Goal: Book appointment/travel/reservation

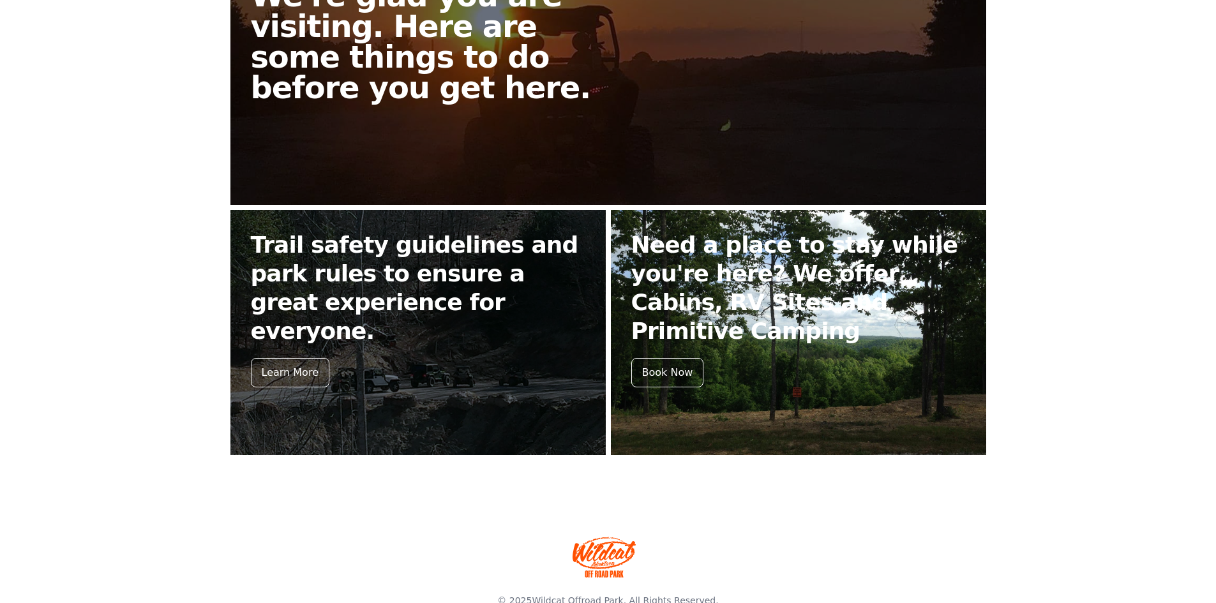
scroll to position [431, 0]
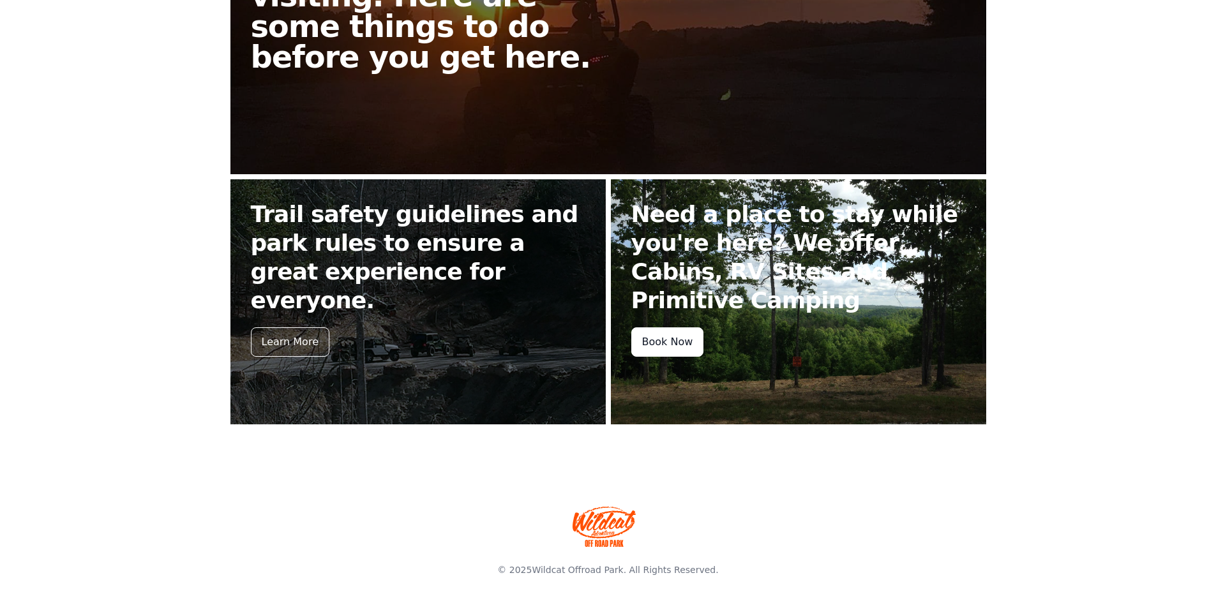
click at [673, 345] on div "Book Now" at bounding box center [667, 341] width 73 height 29
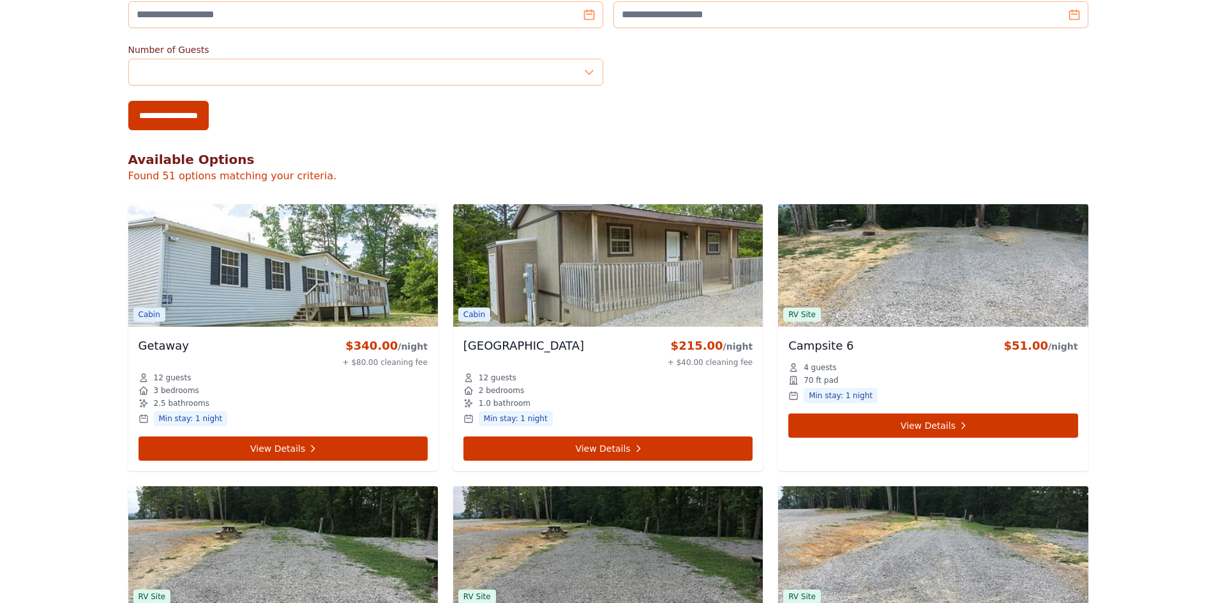
scroll to position [294, 0]
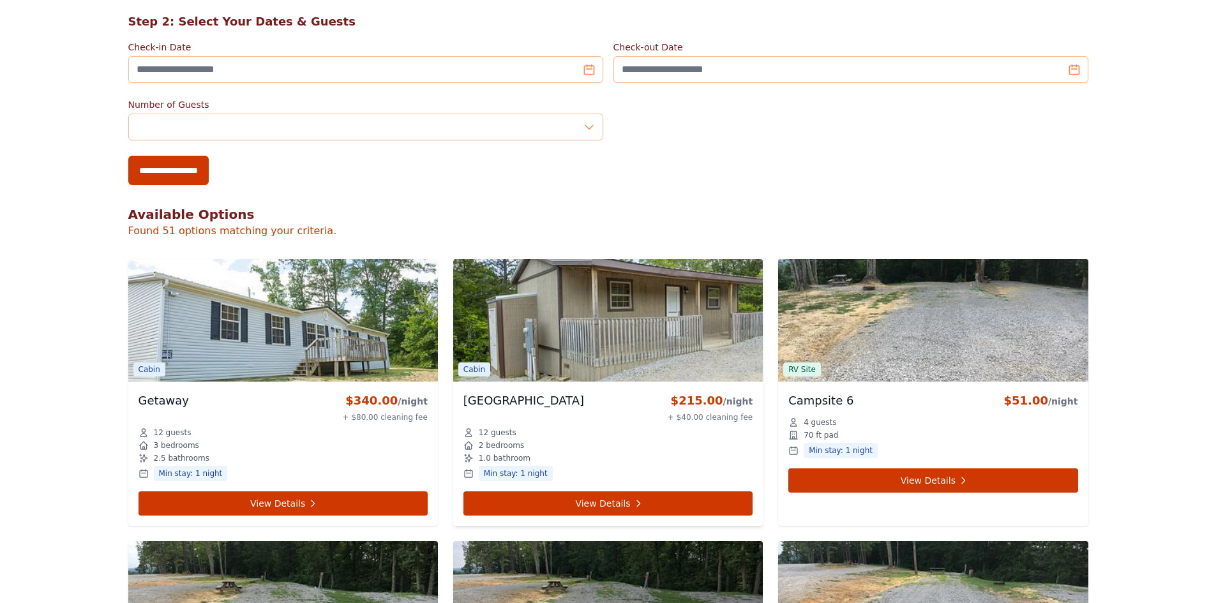
click at [679, 327] on img at bounding box center [608, 320] width 310 height 123
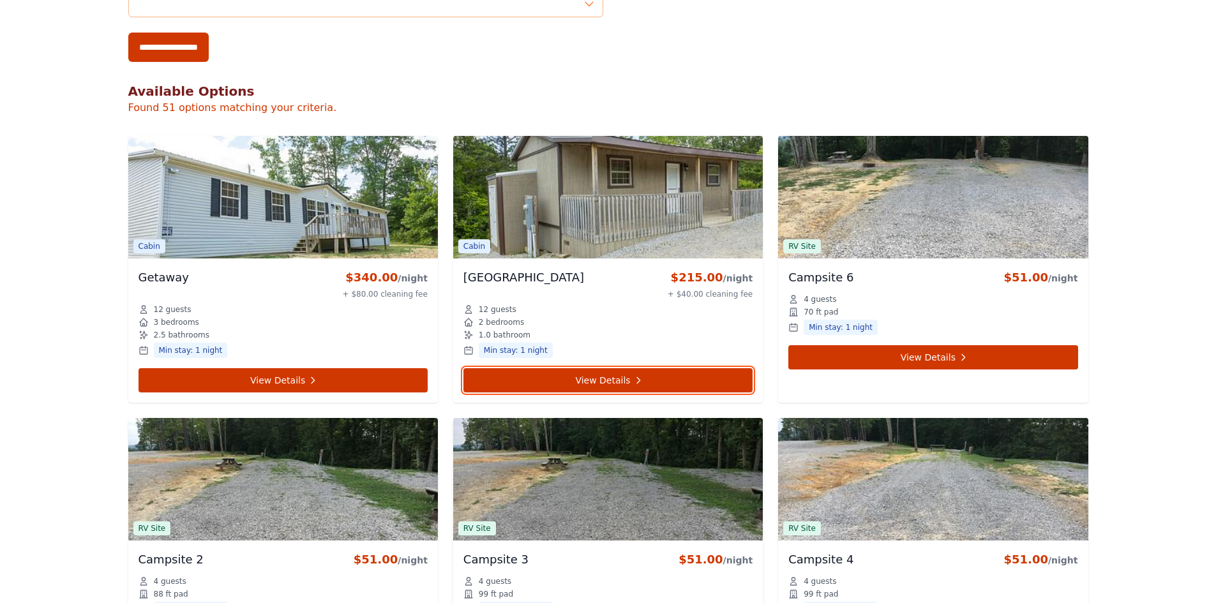
scroll to position [485, 0]
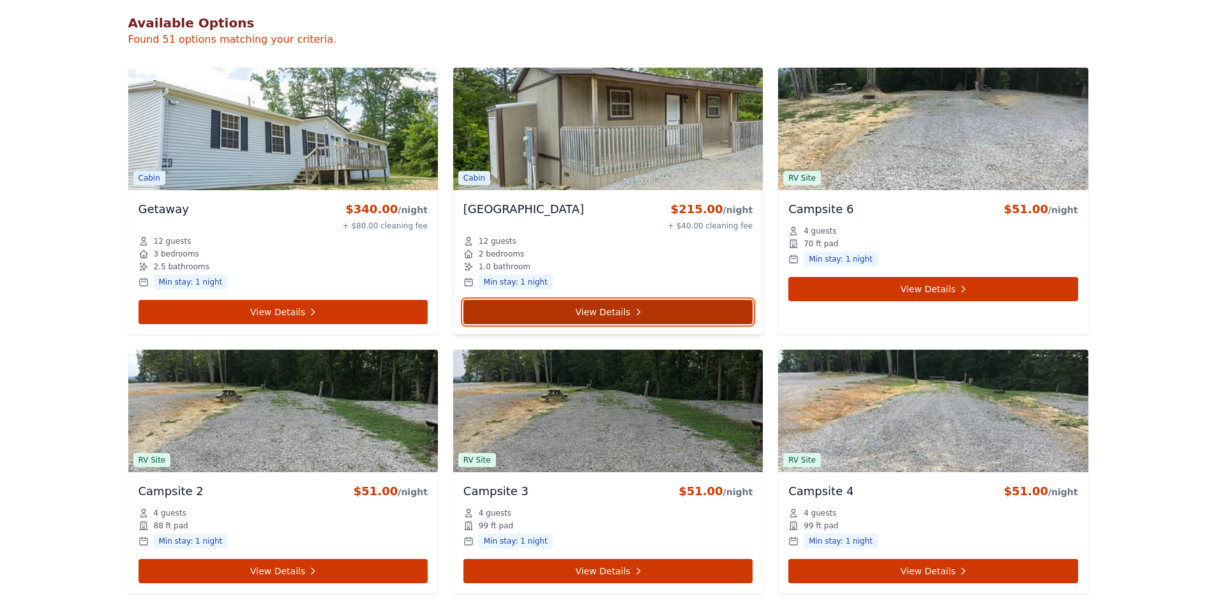
click at [617, 310] on link "View Details" at bounding box center [607, 312] width 289 height 24
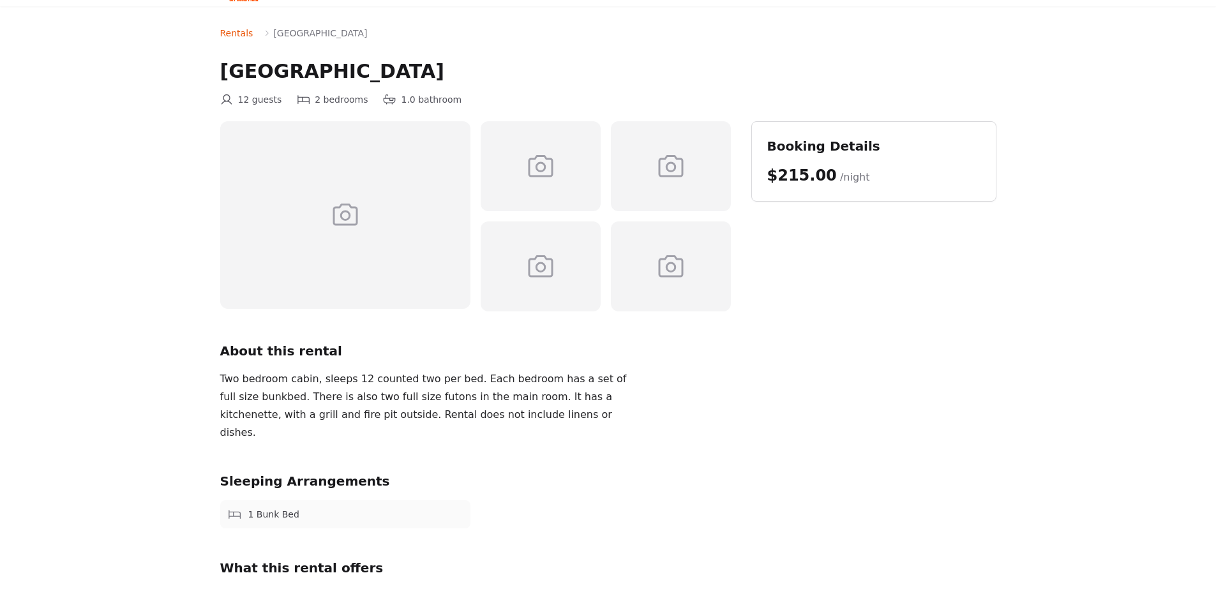
scroll to position [64, 0]
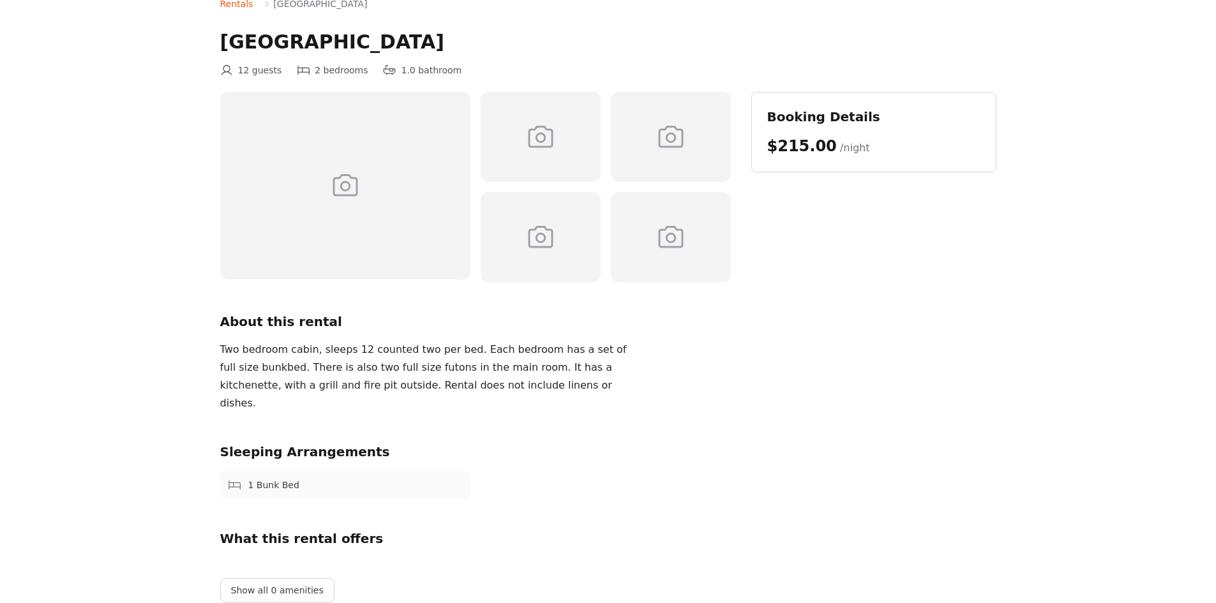
click at [339, 190] on icon at bounding box center [345, 185] width 31 height 31
click at [545, 133] on icon at bounding box center [540, 137] width 31 height 31
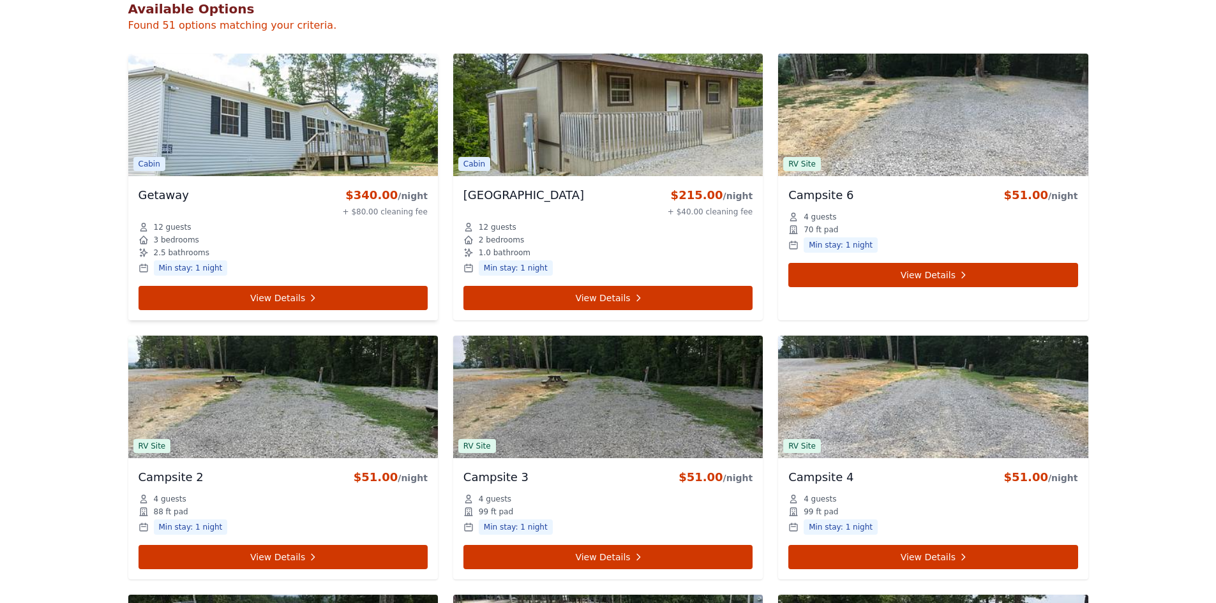
scroll to position [485, 0]
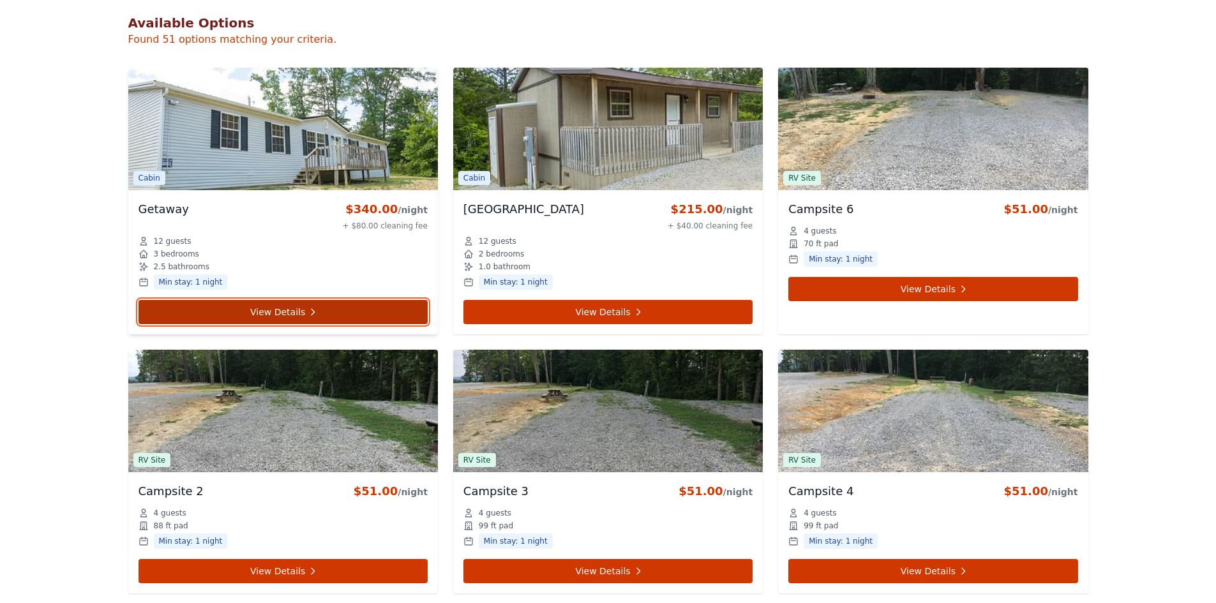
click at [304, 307] on link "View Details" at bounding box center [282, 312] width 289 height 24
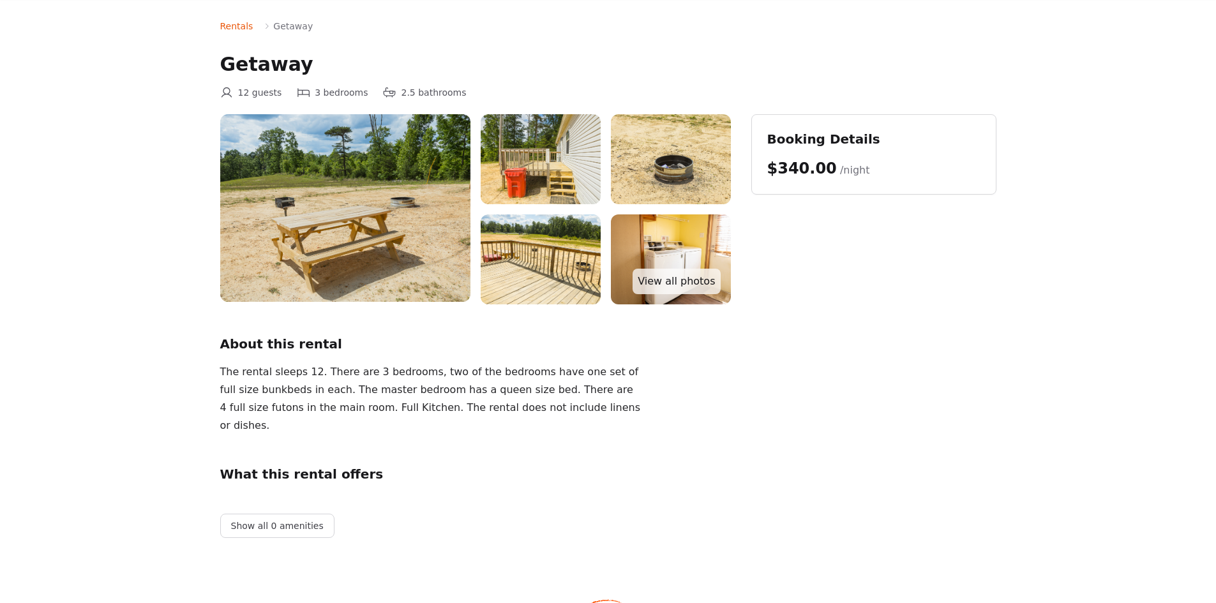
scroll to position [64, 0]
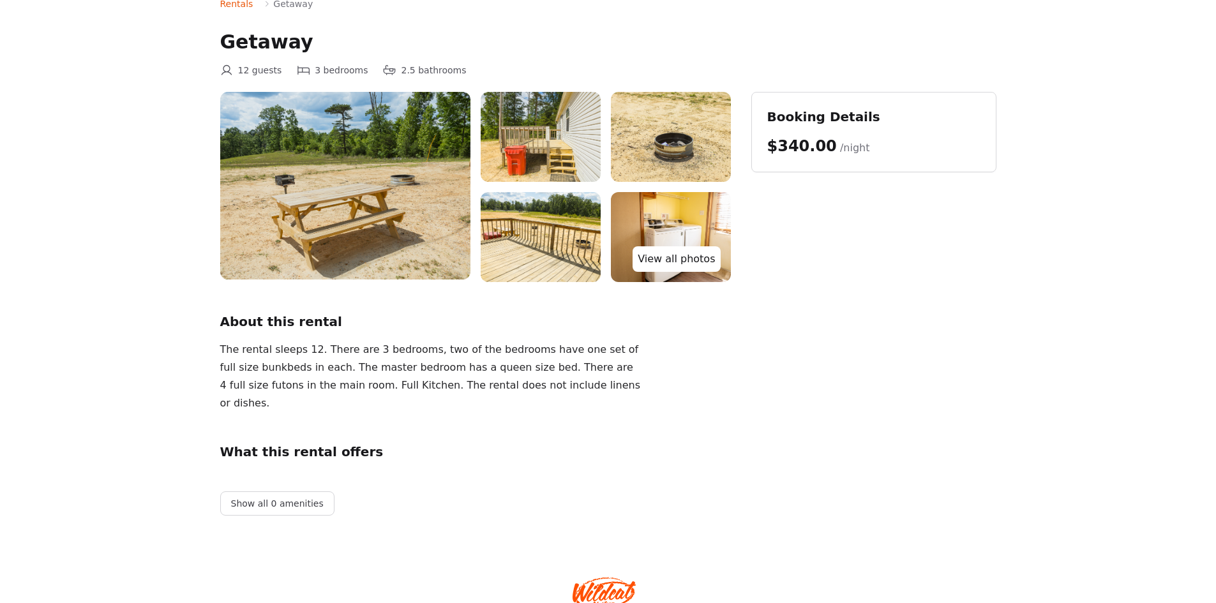
click at [698, 258] on link "View all photos" at bounding box center [675, 259] width 87 height 26
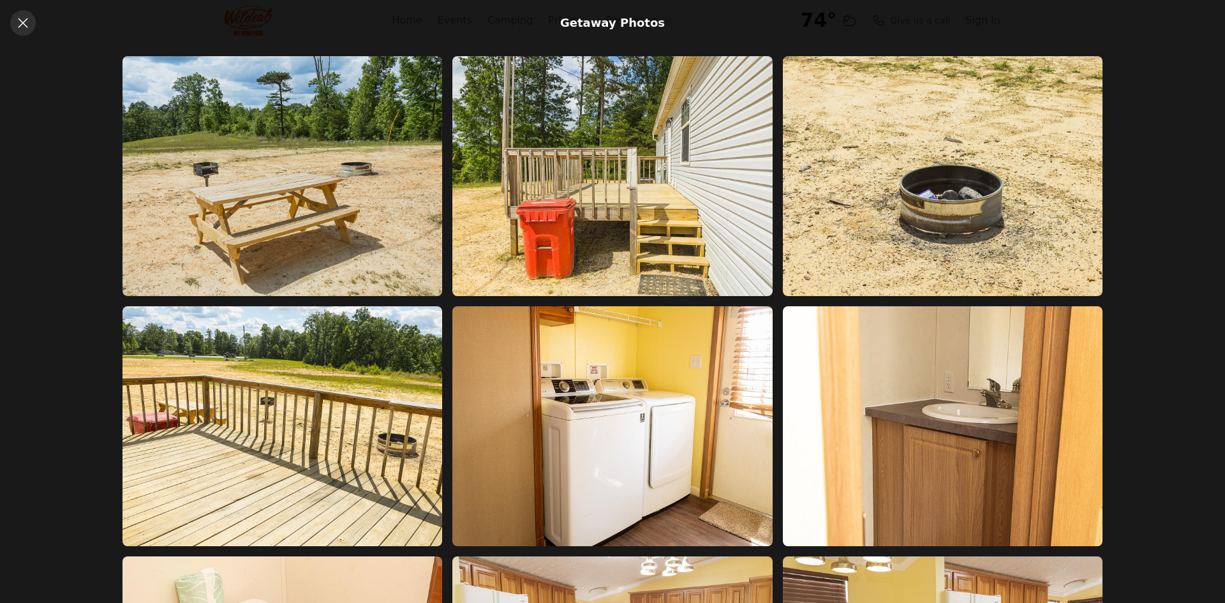
click at [27, 18] on icon at bounding box center [22, 22] width 15 height 15
click at [28, 22] on icon at bounding box center [22, 22] width 15 height 15
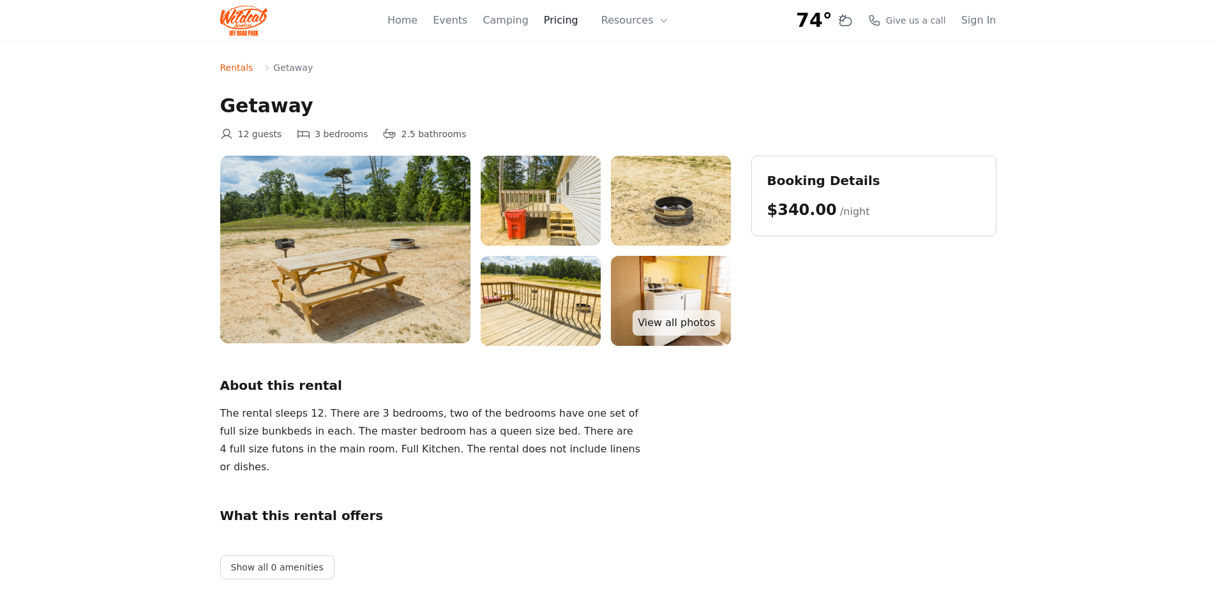
click at [578, 19] on link "Pricing" at bounding box center [561, 20] width 34 height 15
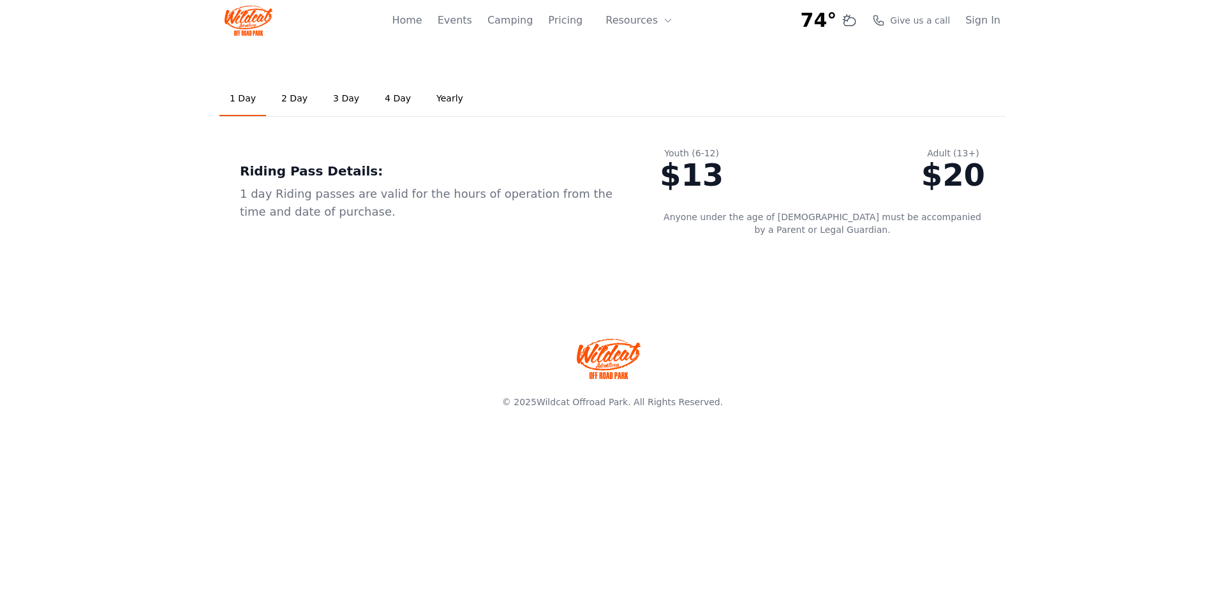
click at [431, 98] on link "Yearly" at bounding box center [449, 99] width 47 height 34
click at [336, 326] on link at bounding box center [612, 358] width 817 height 71
click at [422, 26] on link "Home" at bounding box center [407, 20] width 30 height 15
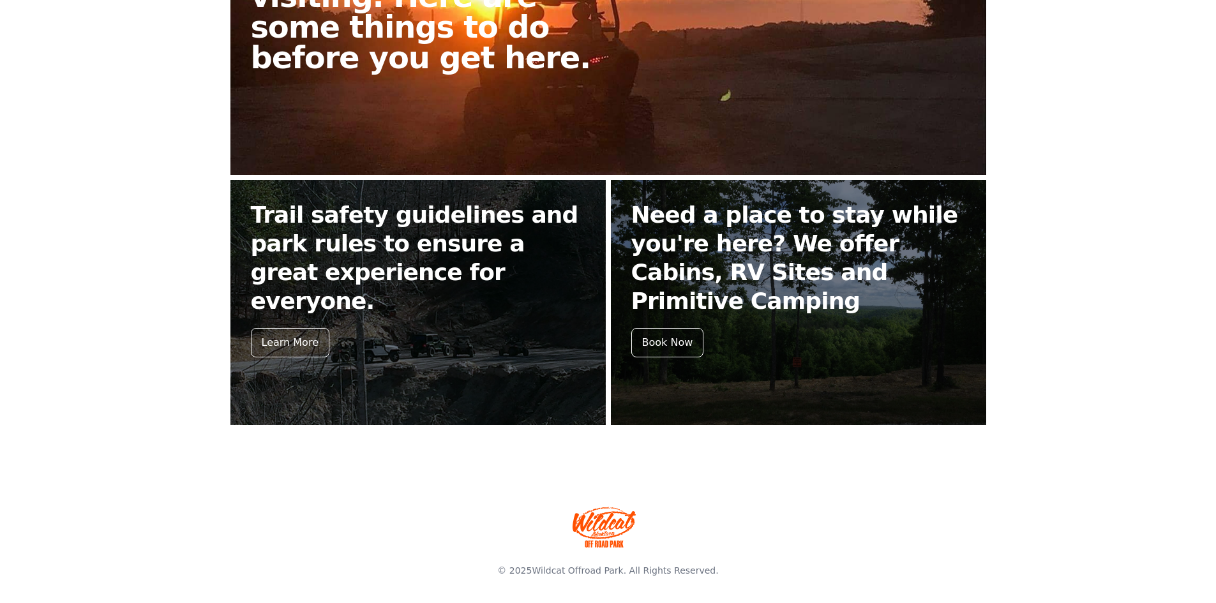
scroll to position [431, 0]
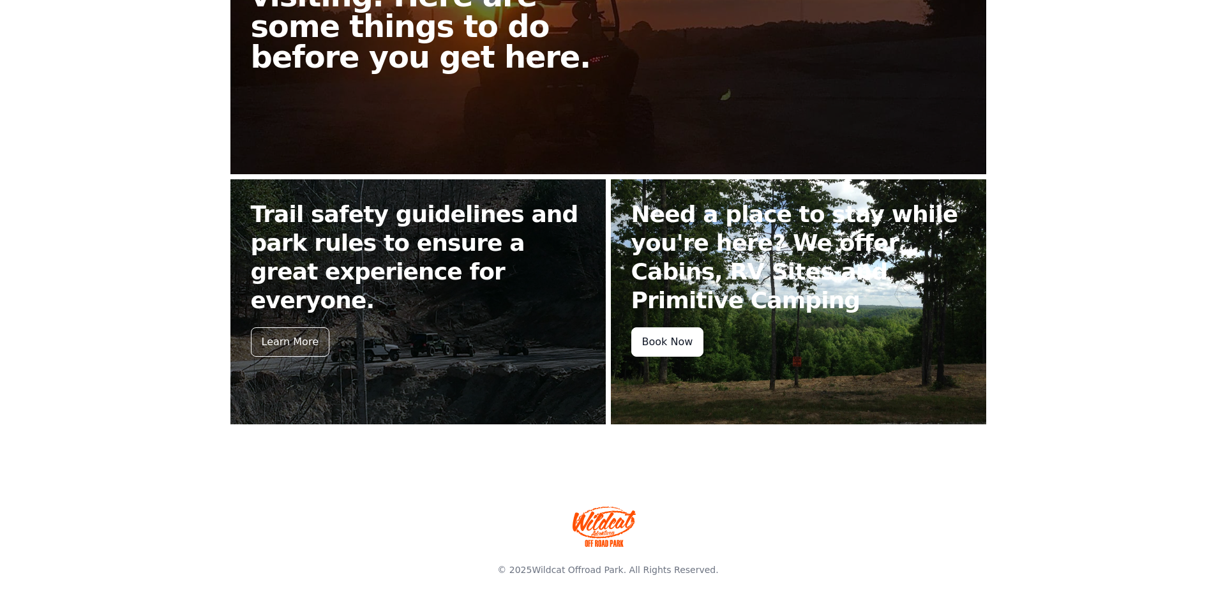
click at [657, 336] on div "Book Now" at bounding box center [667, 341] width 73 height 29
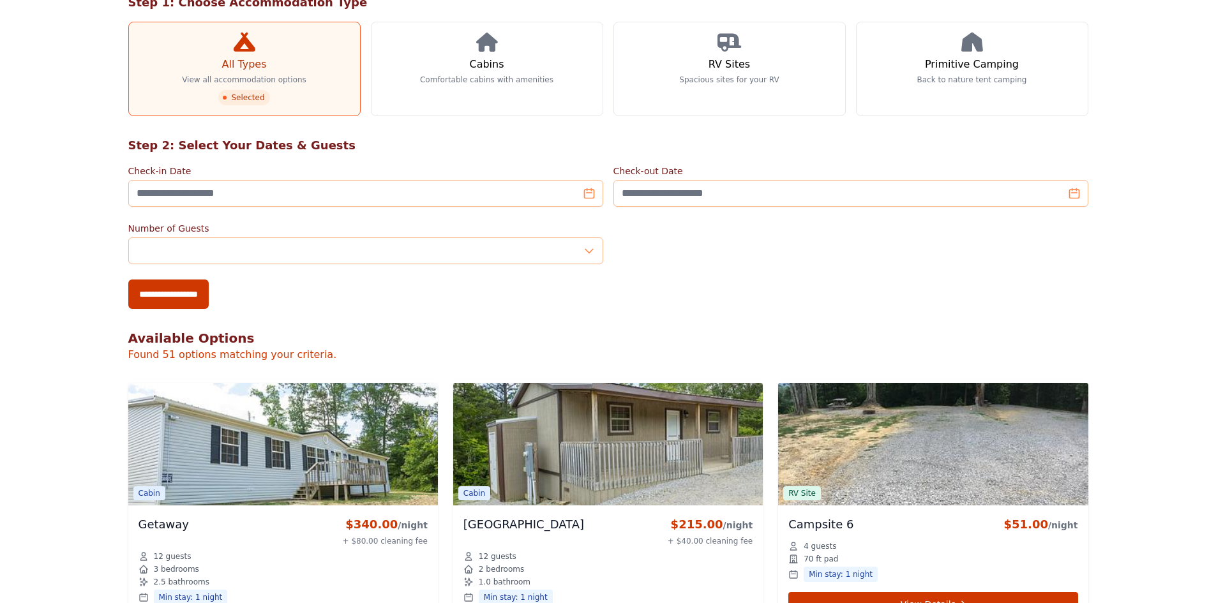
scroll to position [128, 0]
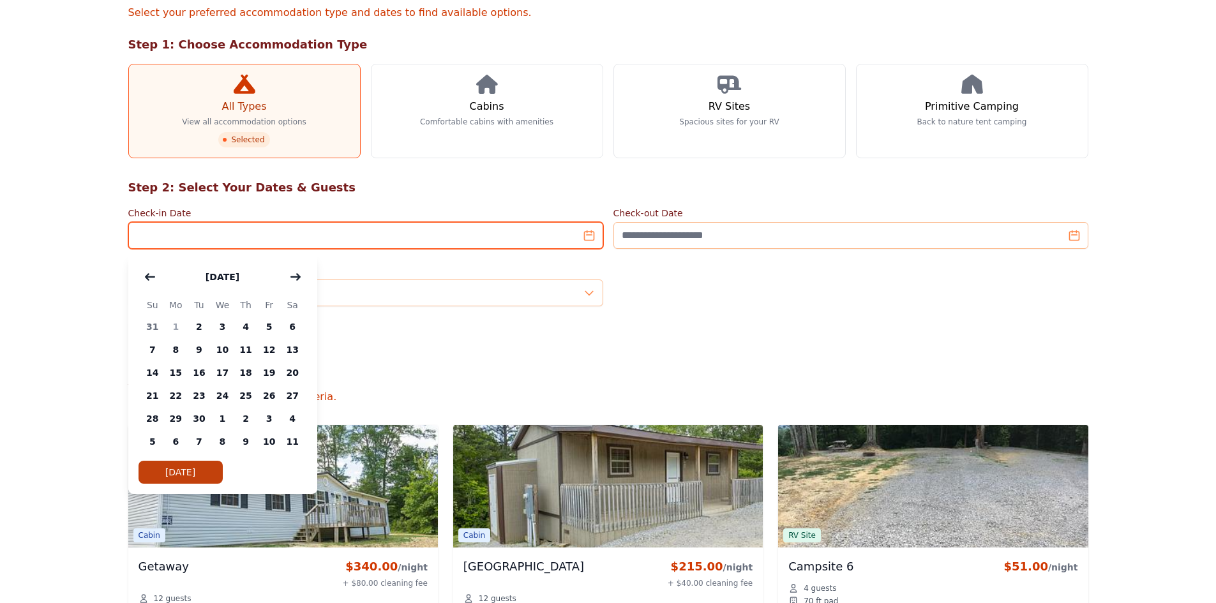
click at [589, 234] on input "Check-in Date" at bounding box center [365, 235] width 475 height 27
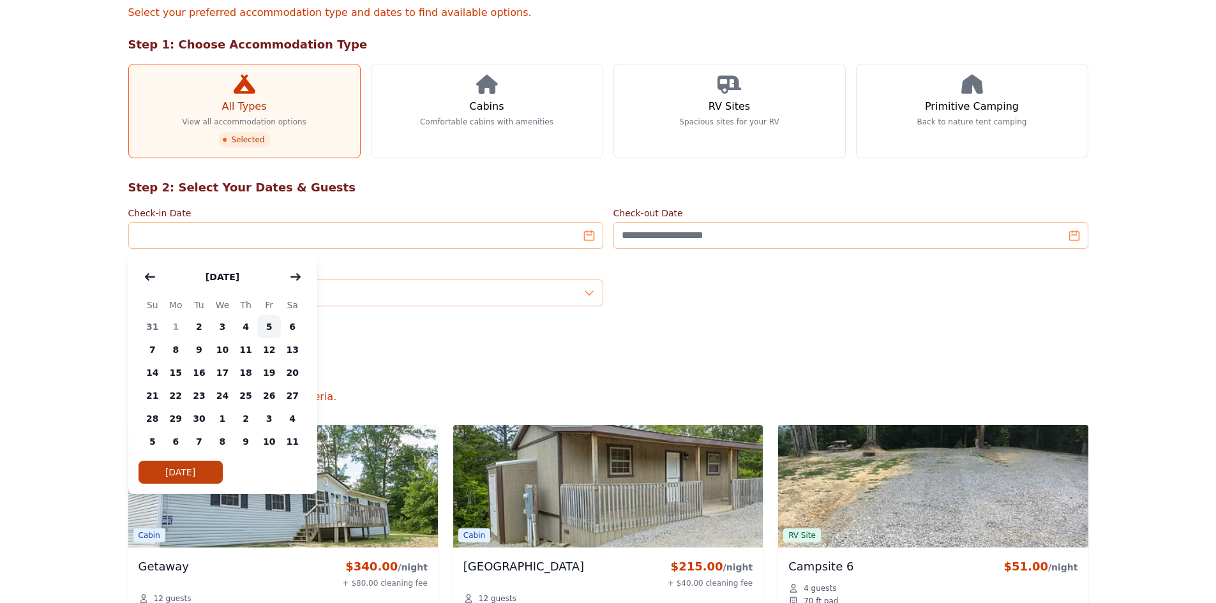
click at [269, 328] on span "5" at bounding box center [269, 326] width 24 height 23
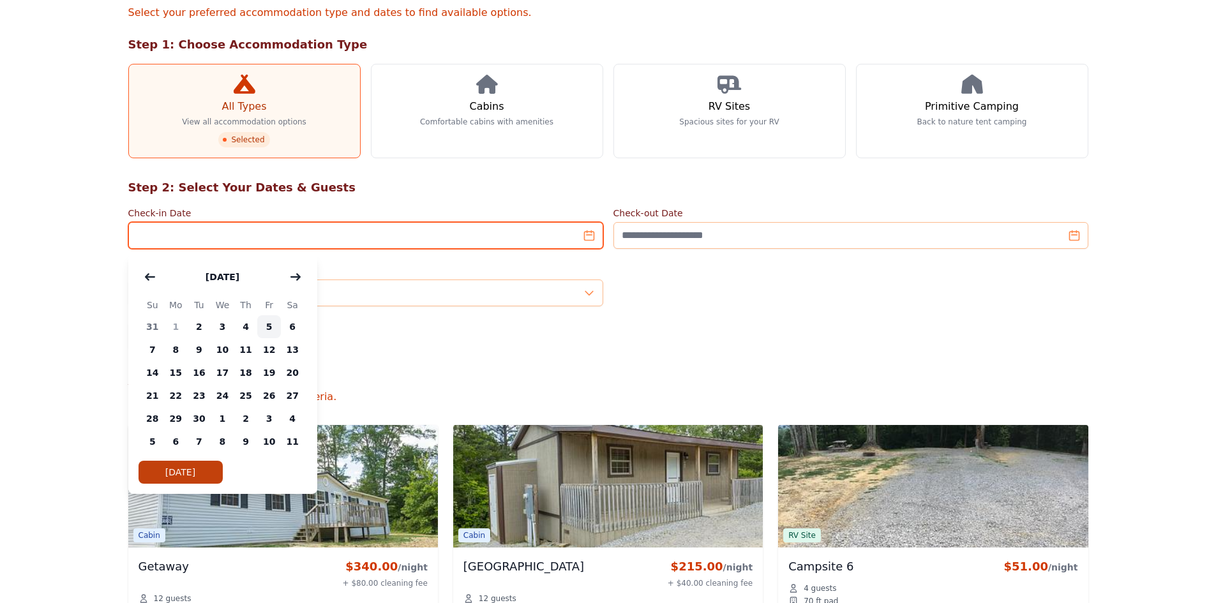
type input "**********"
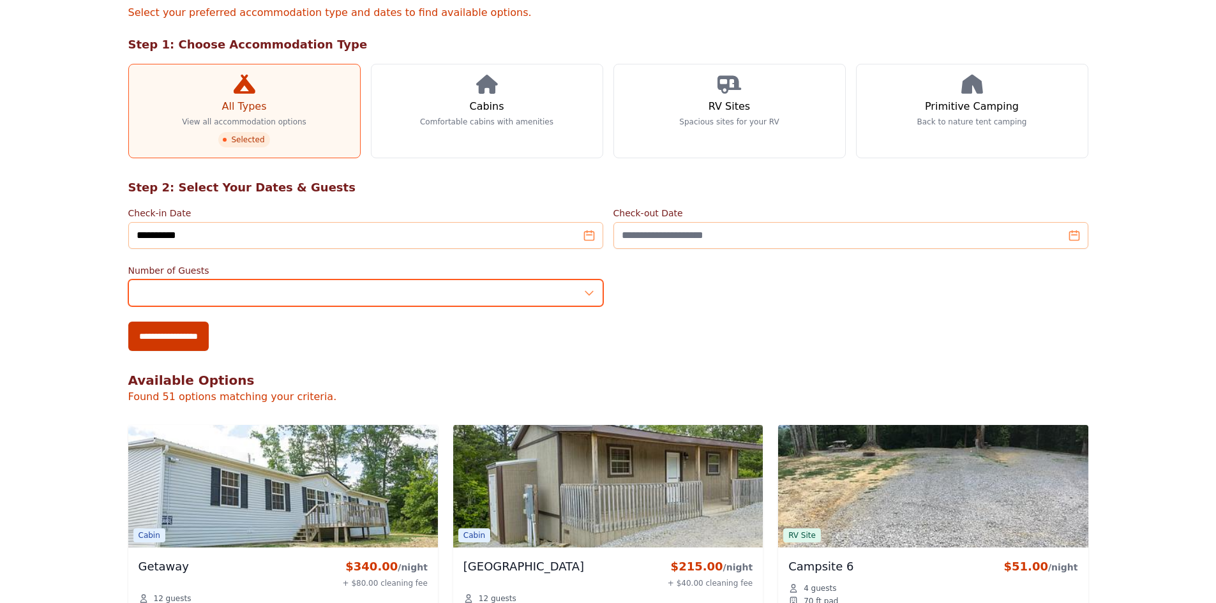
click at [589, 287] on input "*" at bounding box center [365, 293] width 475 height 27
type input "*"
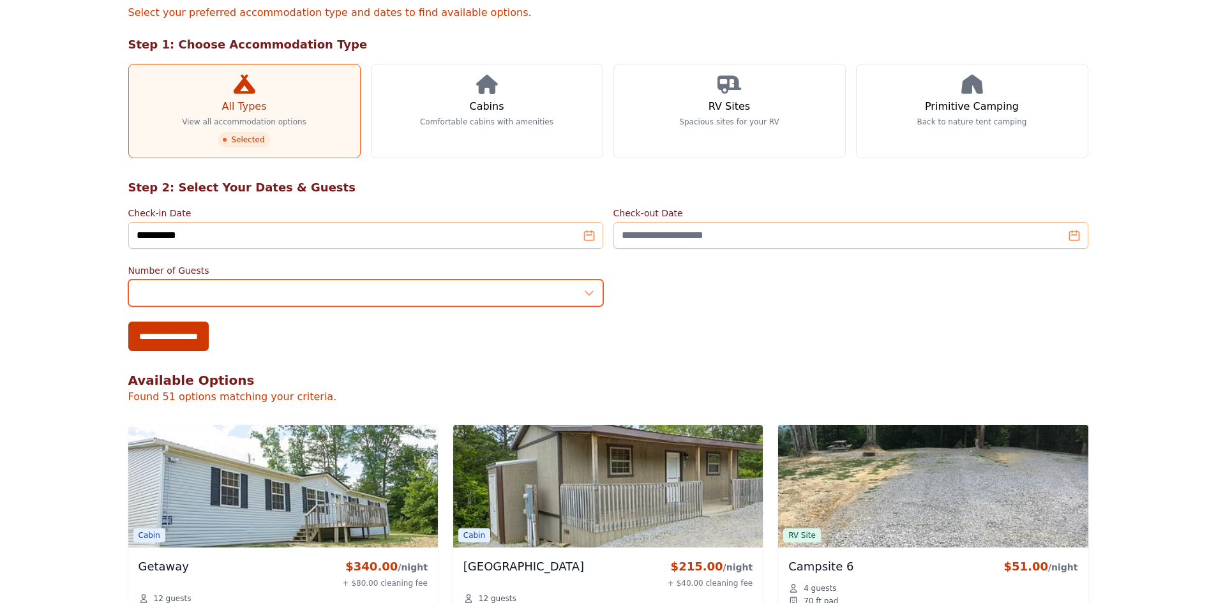
click at [589, 287] on input "*" at bounding box center [365, 293] width 475 height 27
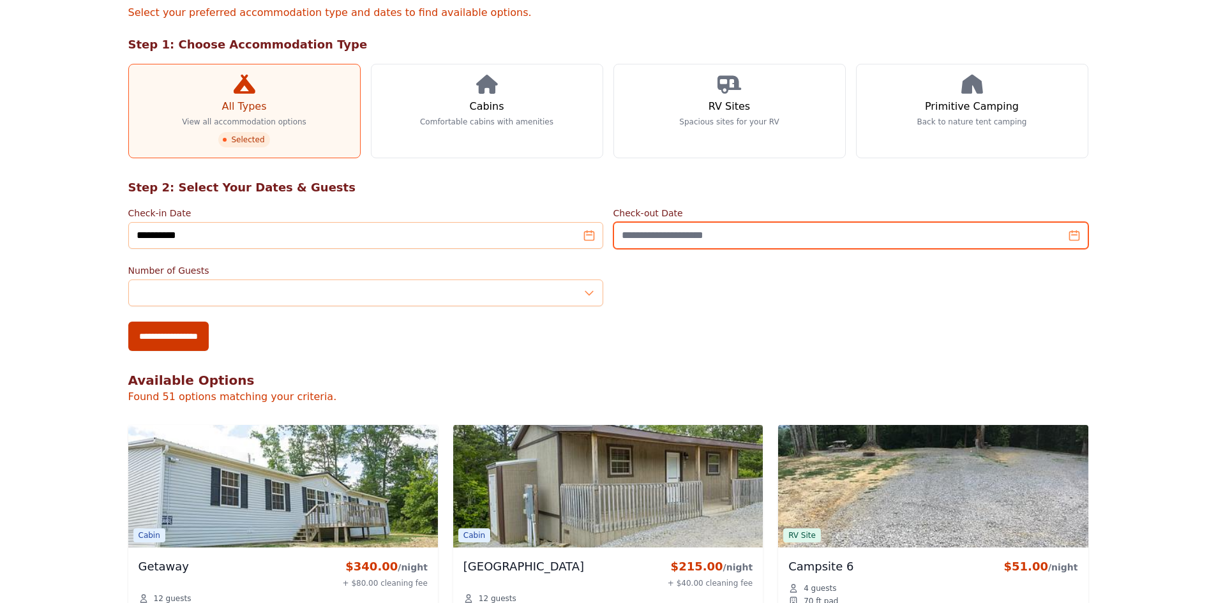
click at [660, 242] on input "Check-out Date" at bounding box center [850, 235] width 475 height 27
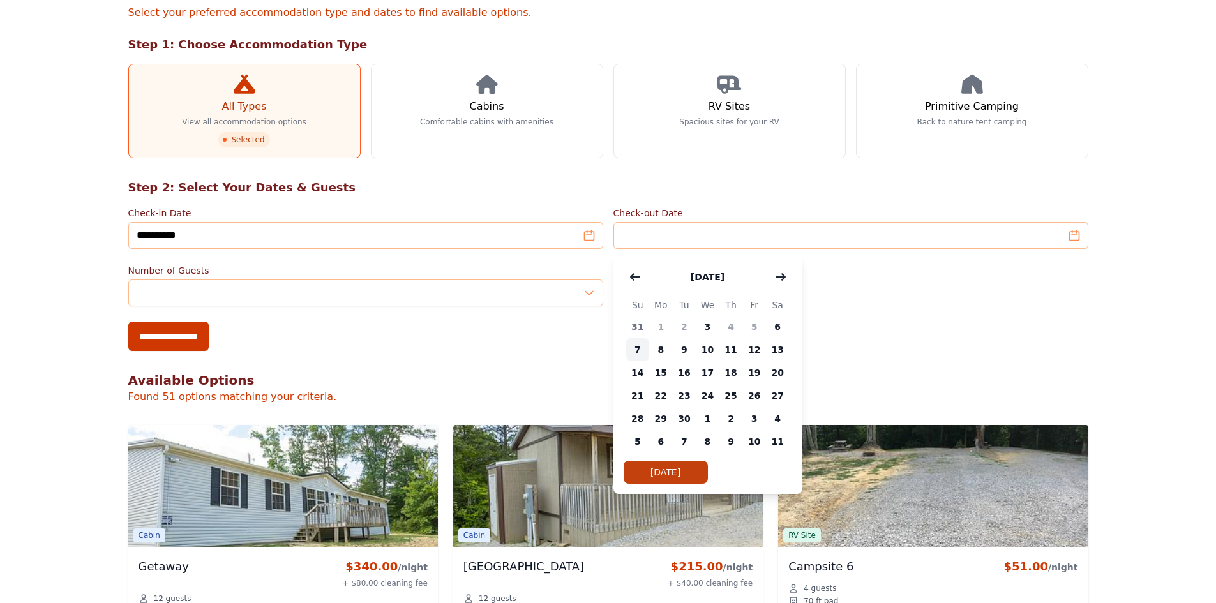
click at [639, 350] on span "7" at bounding box center [638, 349] width 24 height 23
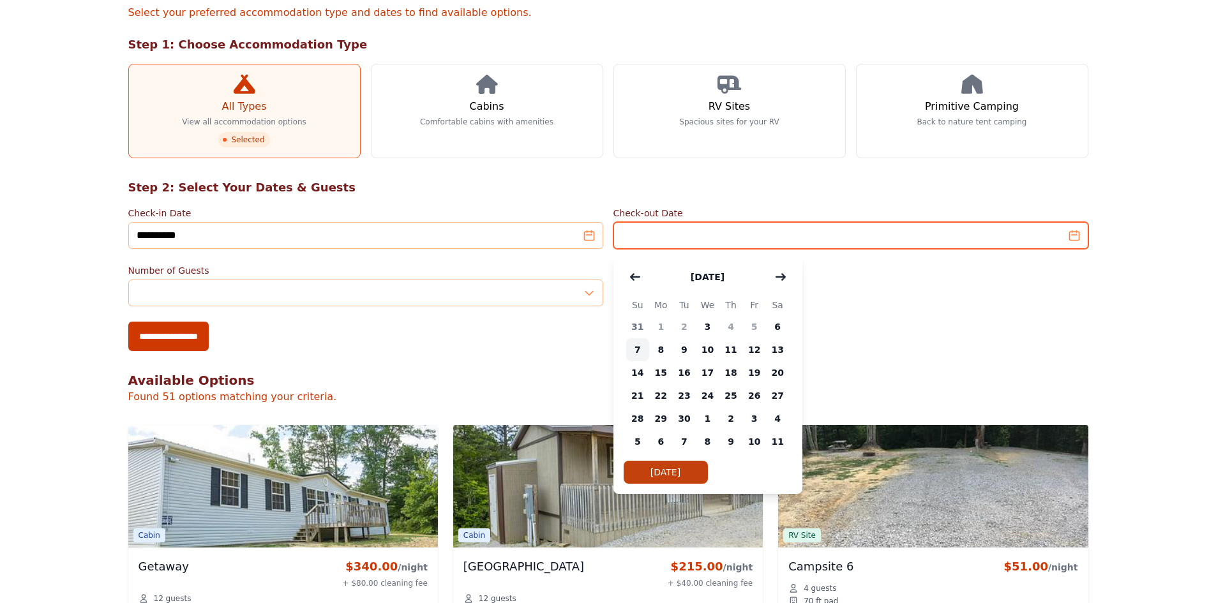
type input "**********"
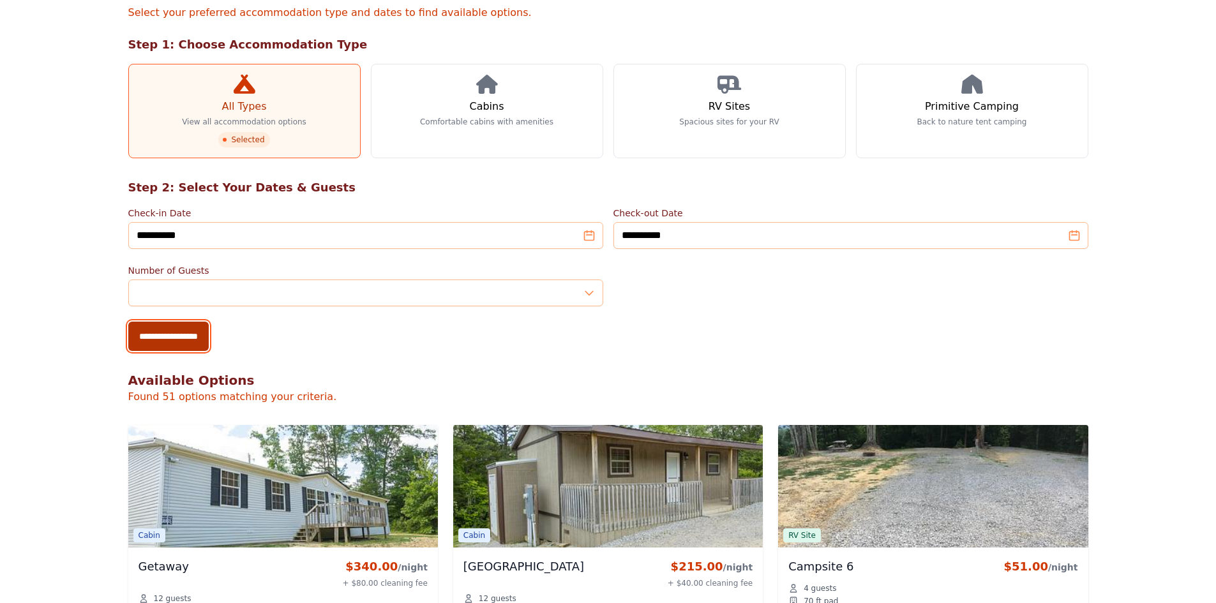
click at [173, 338] on input "**********" at bounding box center [168, 336] width 80 height 29
type input "**********"
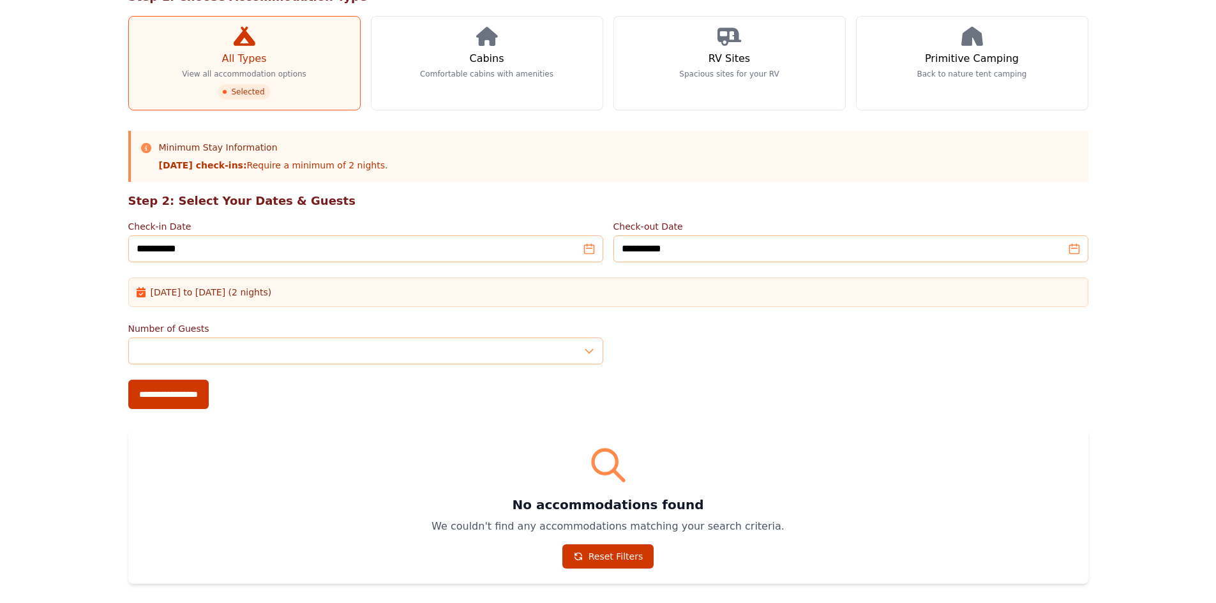
scroll to position [191, 0]
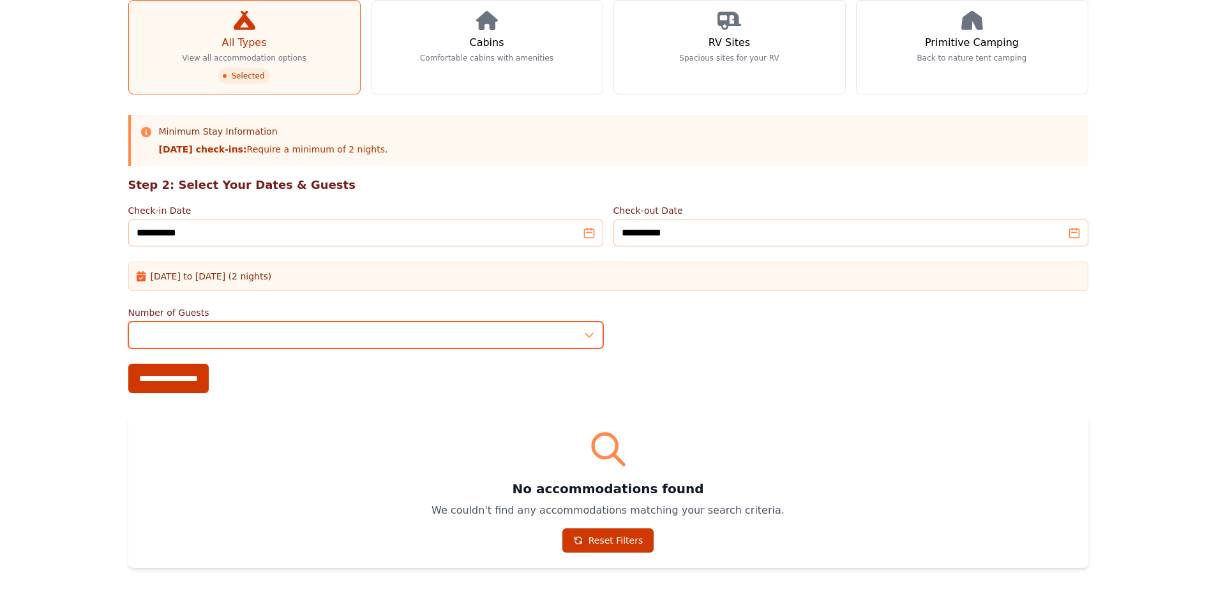
click at [589, 342] on input "*" at bounding box center [365, 335] width 475 height 27
type input "*"
click at [591, 332] on input "*" at bounding box center [365, 335] width 475 height 27
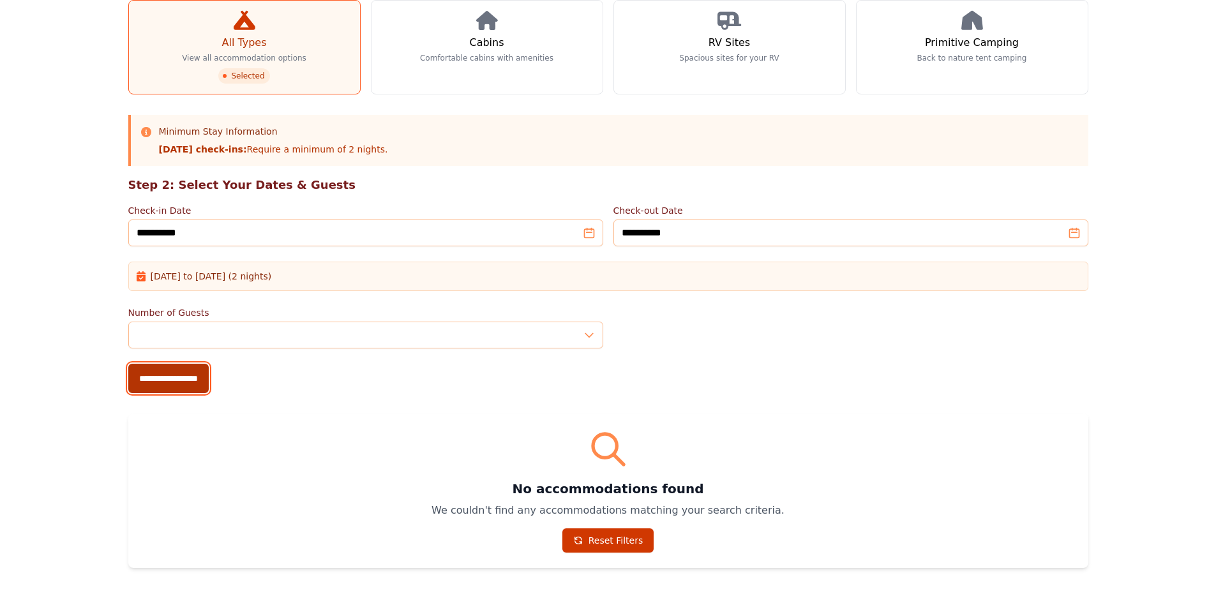
click at [185, 388] on input "**********" at bounding box center [168, 378] width 80 height 29
type input "**********"
